Goal: Task Accomplishment & Management: Use online tool/utility

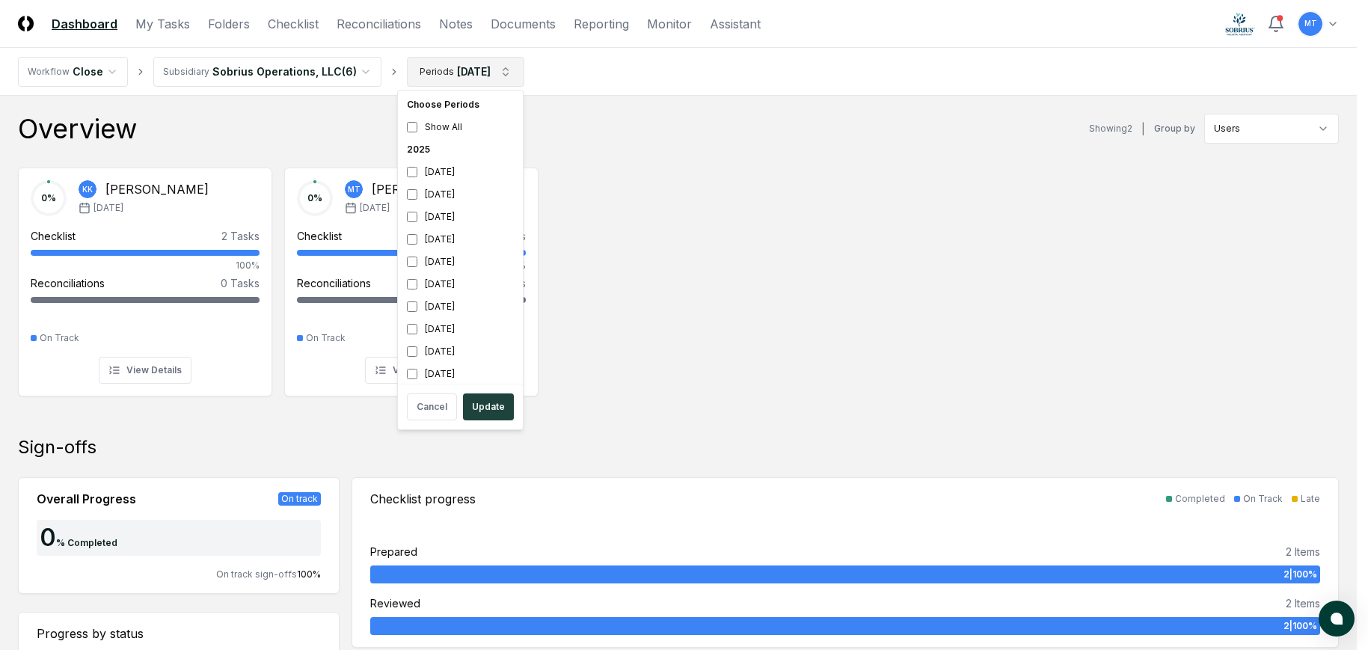
click at [497, 411] on button "Update" at bounding box center [488, 406] width 51 height 27
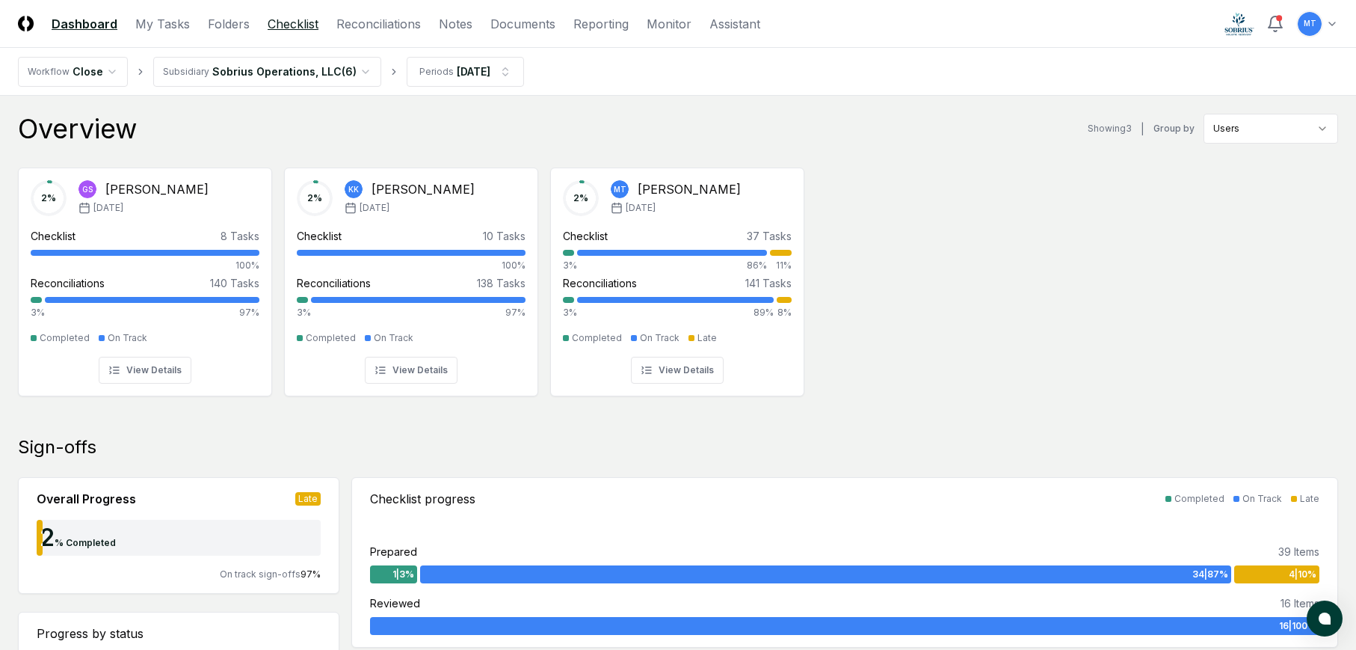
click at [301, 17] on link "Checklist" at bounding box center [293, 24] width 51 height 18
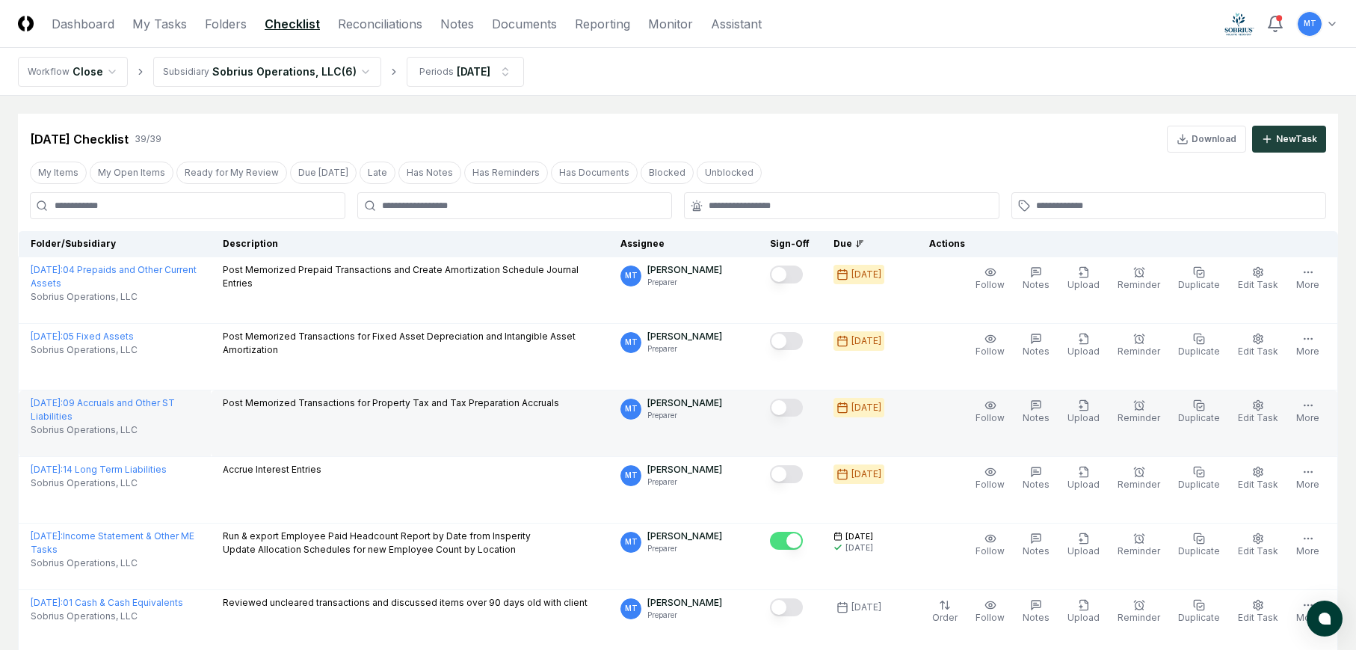
click at [803, 408] on button "Mark complete" at bounding box center [786, 408] width 33 height 18
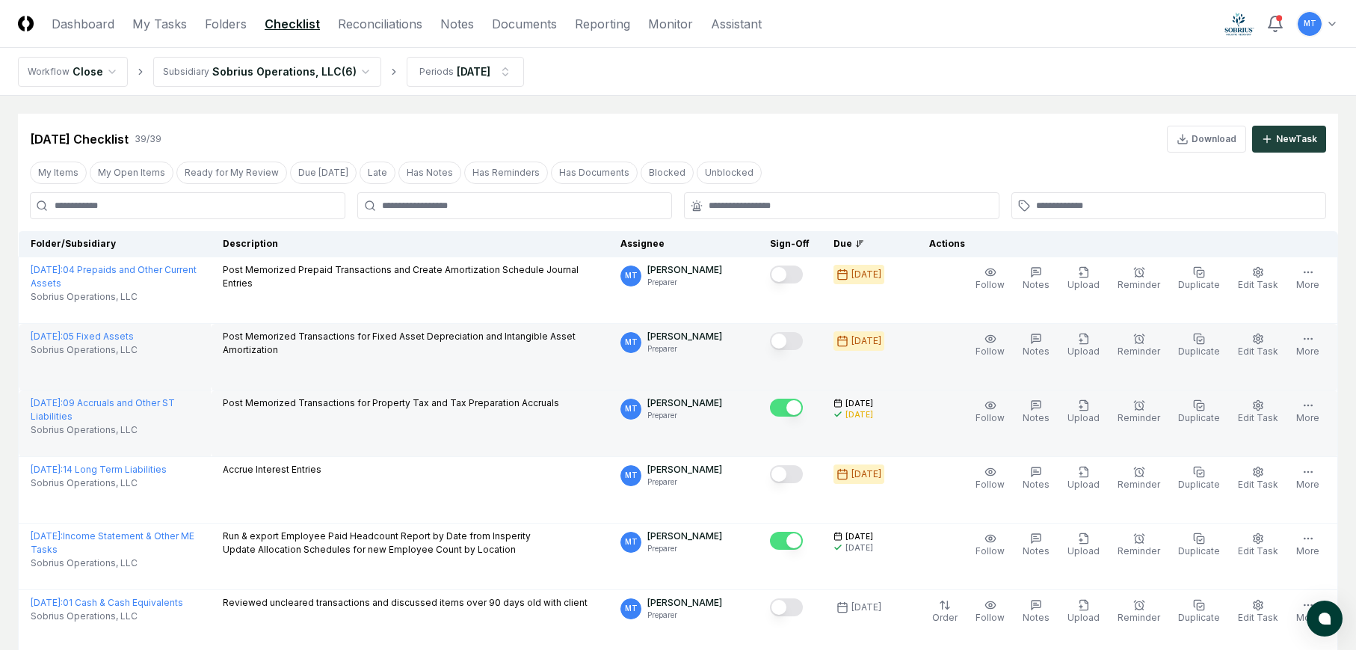
click at [803, 340] on button "Mark complete" at bounding box center [786, 341] width 33 height 18
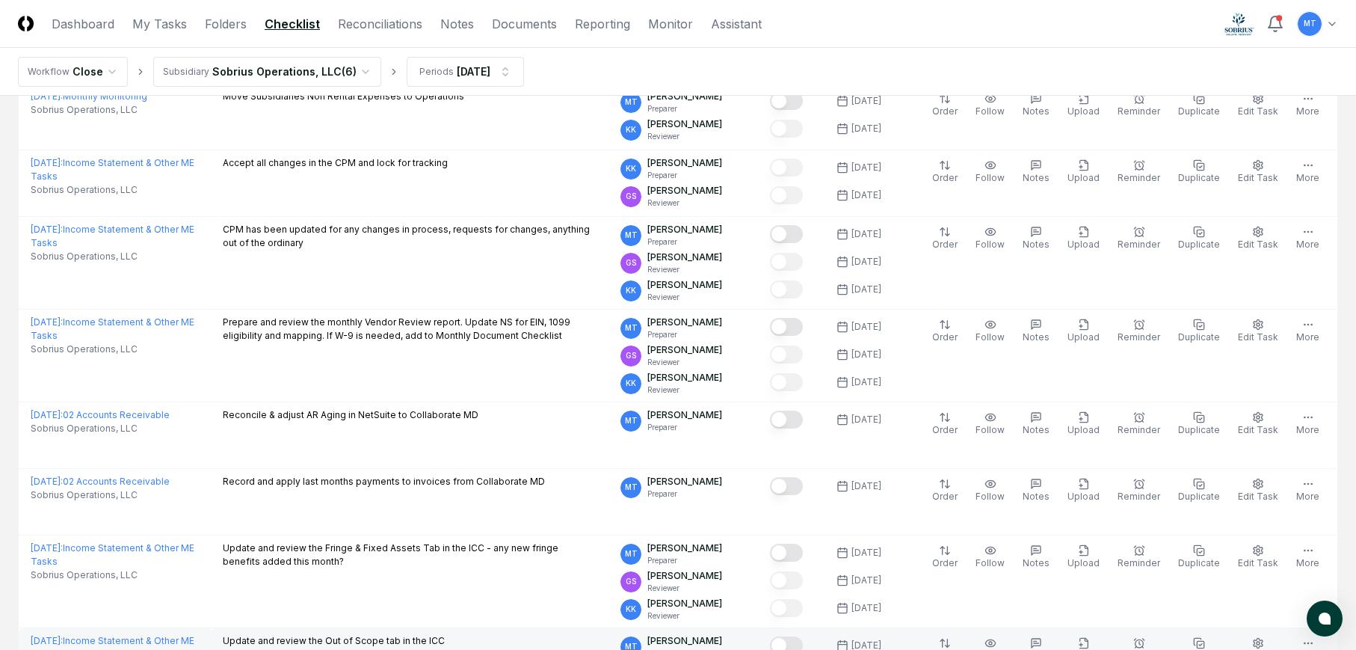
scroll to position [1047, 0]
